Goal: Check status: Check status

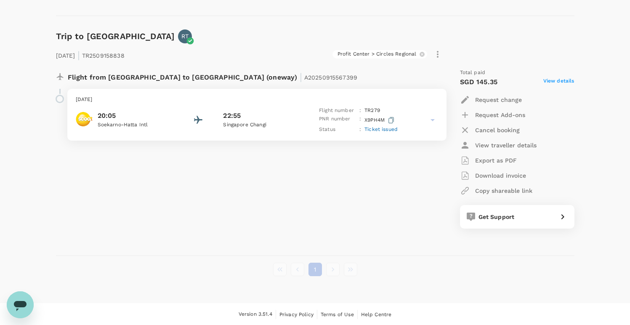
click at [193, 16] on div "Trip to [GEOGRAPHIC_DATA] RT [DATE] | TR2509158838 Profit Center > Circles Regi…" at bounding box center [311, 136] width 525 height 240
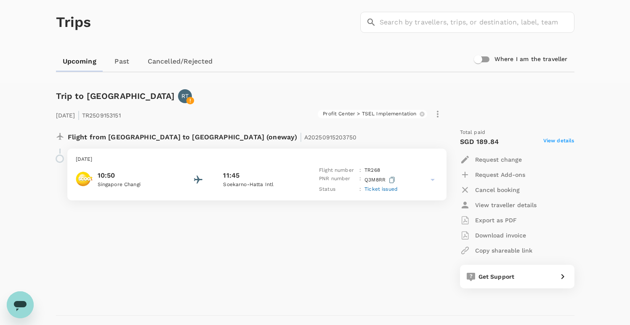
scroll to position [34, 0]
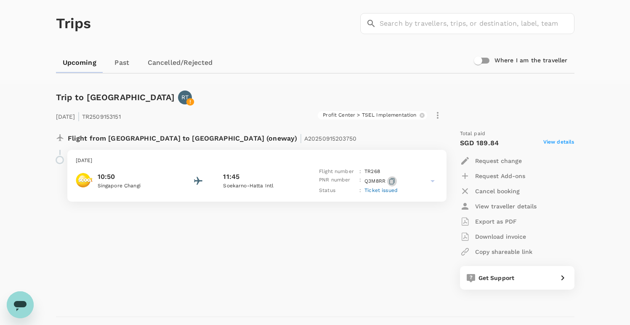
click at [392, 178] on icon "button" at bounding box center [391, 181] width 5 height 6
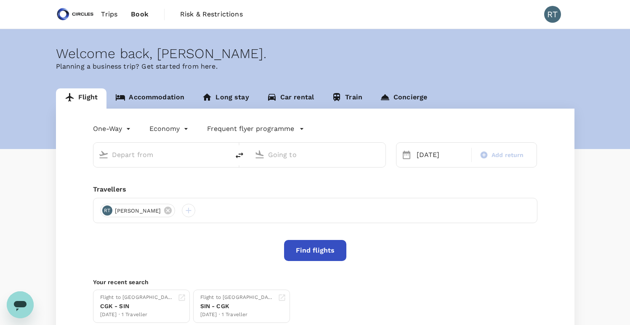
type input "Soekarno-Hatta Intl (CGK)"
type input "Singapore Changi (SIN)"
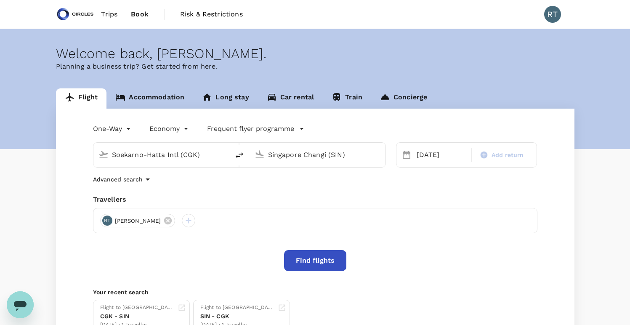
click at [110, 10] on span "Trips" at bounding box center [109, 14] width 16 height 10
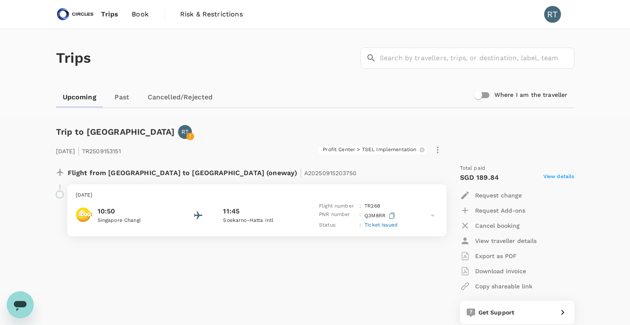
click at [376, 223] on span "Ticket issued" at bounding box center [380, 225] width 33 height 6
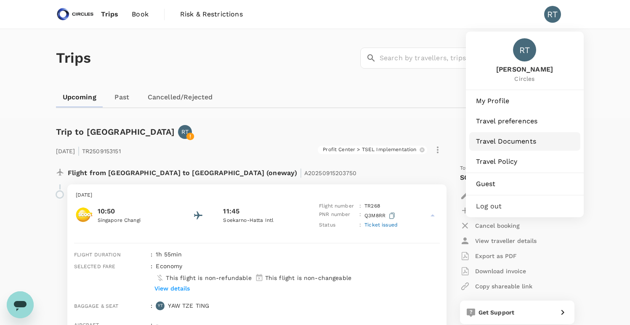
click at [522, 143] on span "Travel Documents" at bounding box center [525, 141] width 98 height 10
